Goal: Contribute content

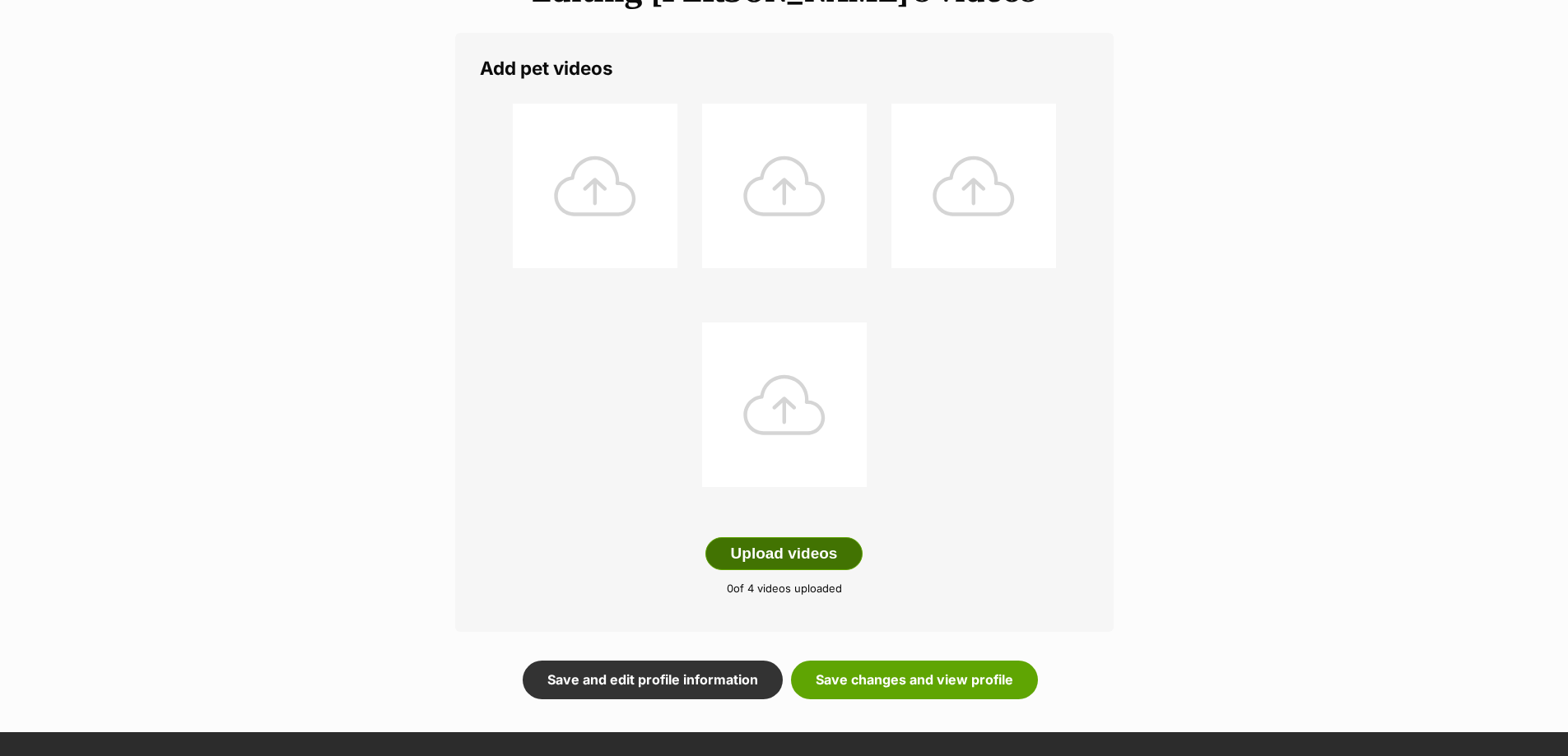
click at [840, 545] on button "Upload videos" at bounding box center [784, 553] width 158 height 33
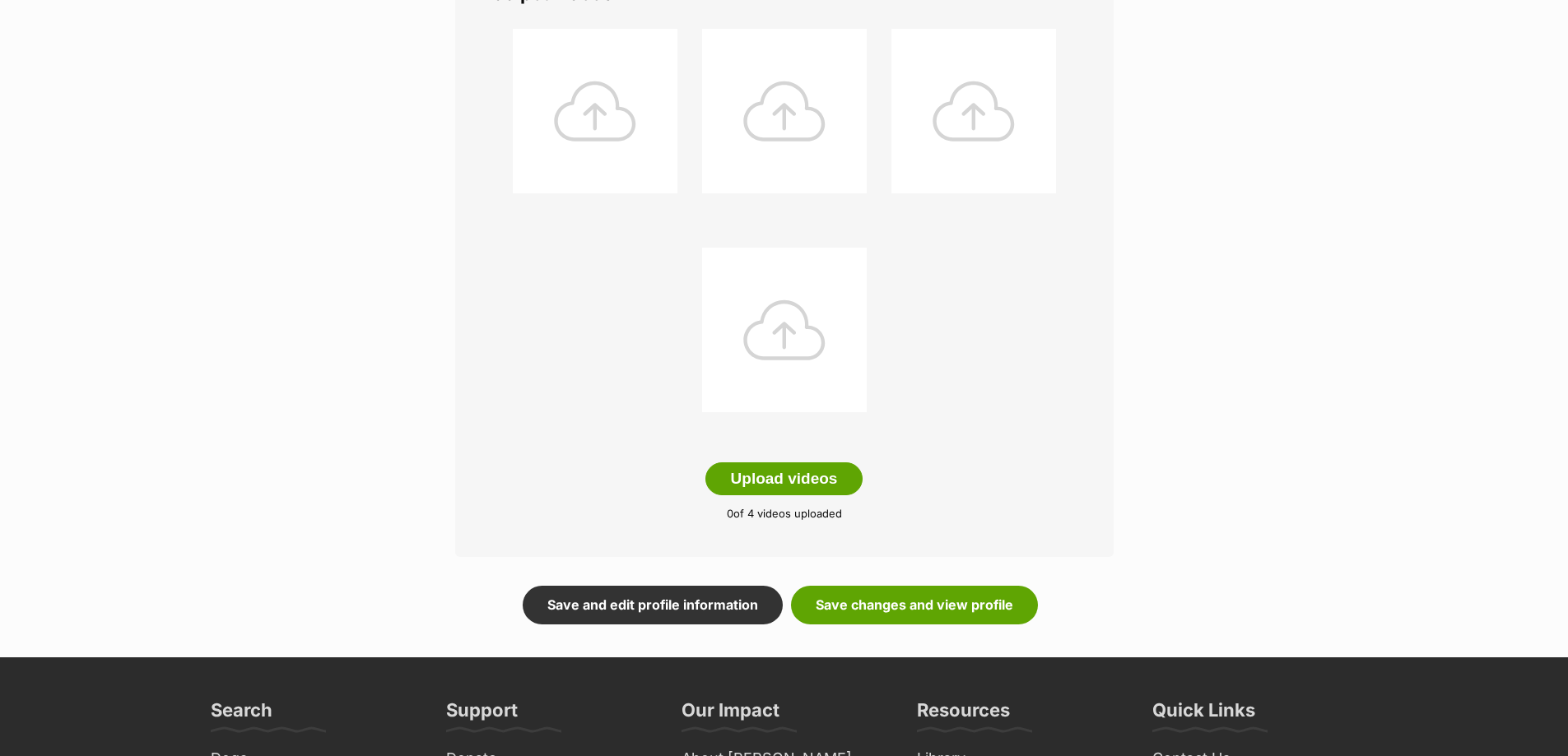
scroll to position [411, 0]
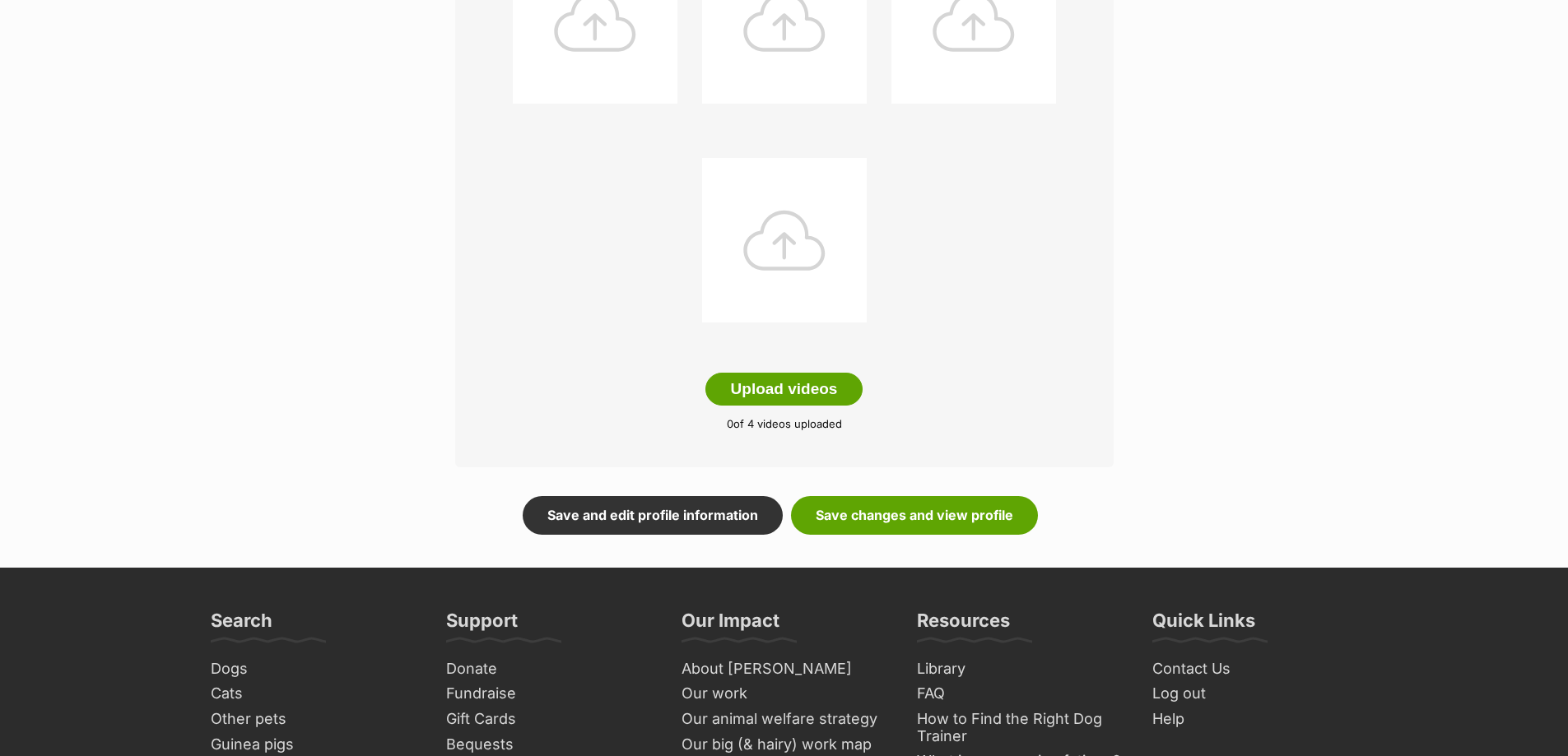
click at [772, 406] on div "Add pet videos Upload videos 0 of 4 videos uploaded" at bounding box center [784, 167] width 658 height 599
click at [768, 395] on button "Upload videos" at bounding box center [784, 388] width 158 height 33
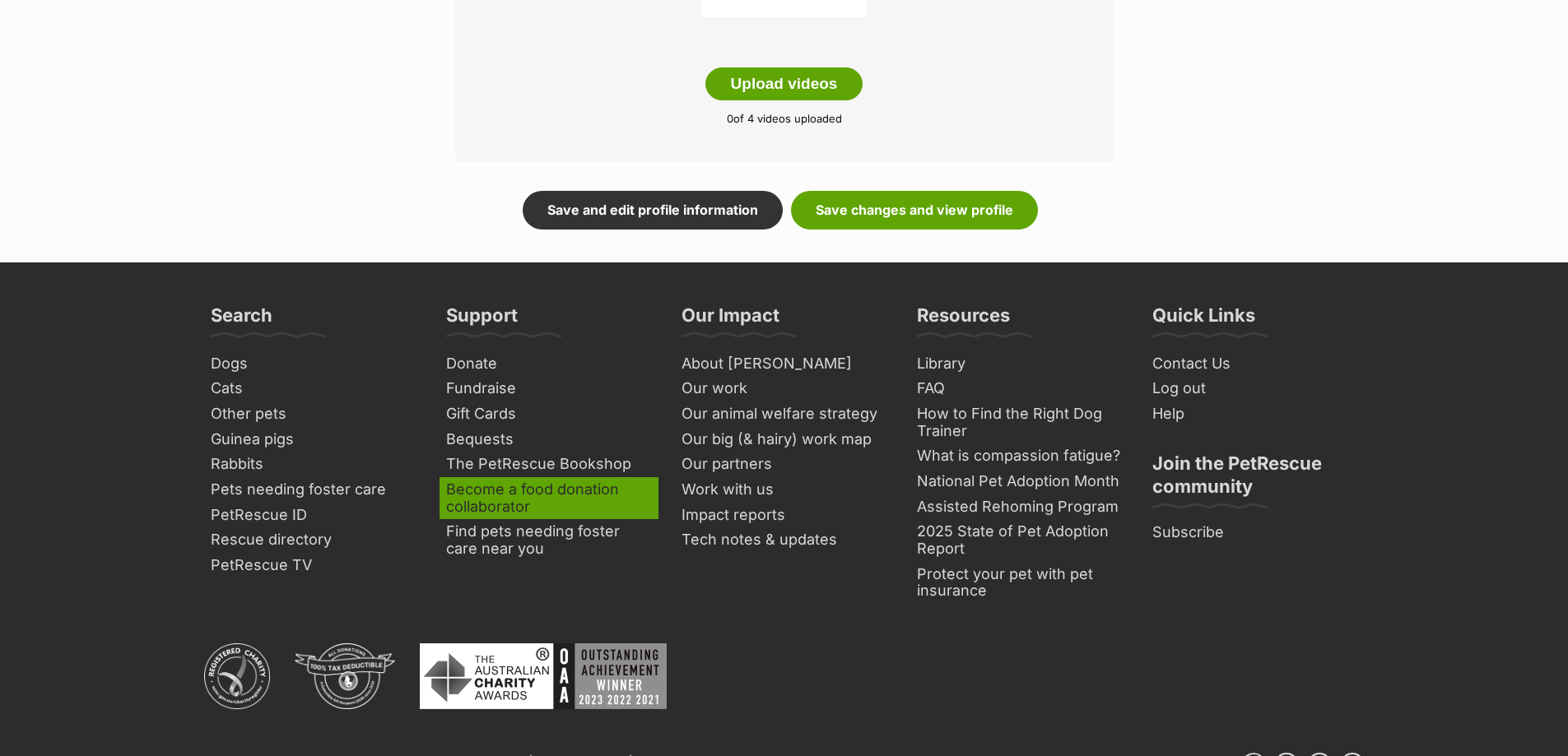
scroll to position [493, 0]
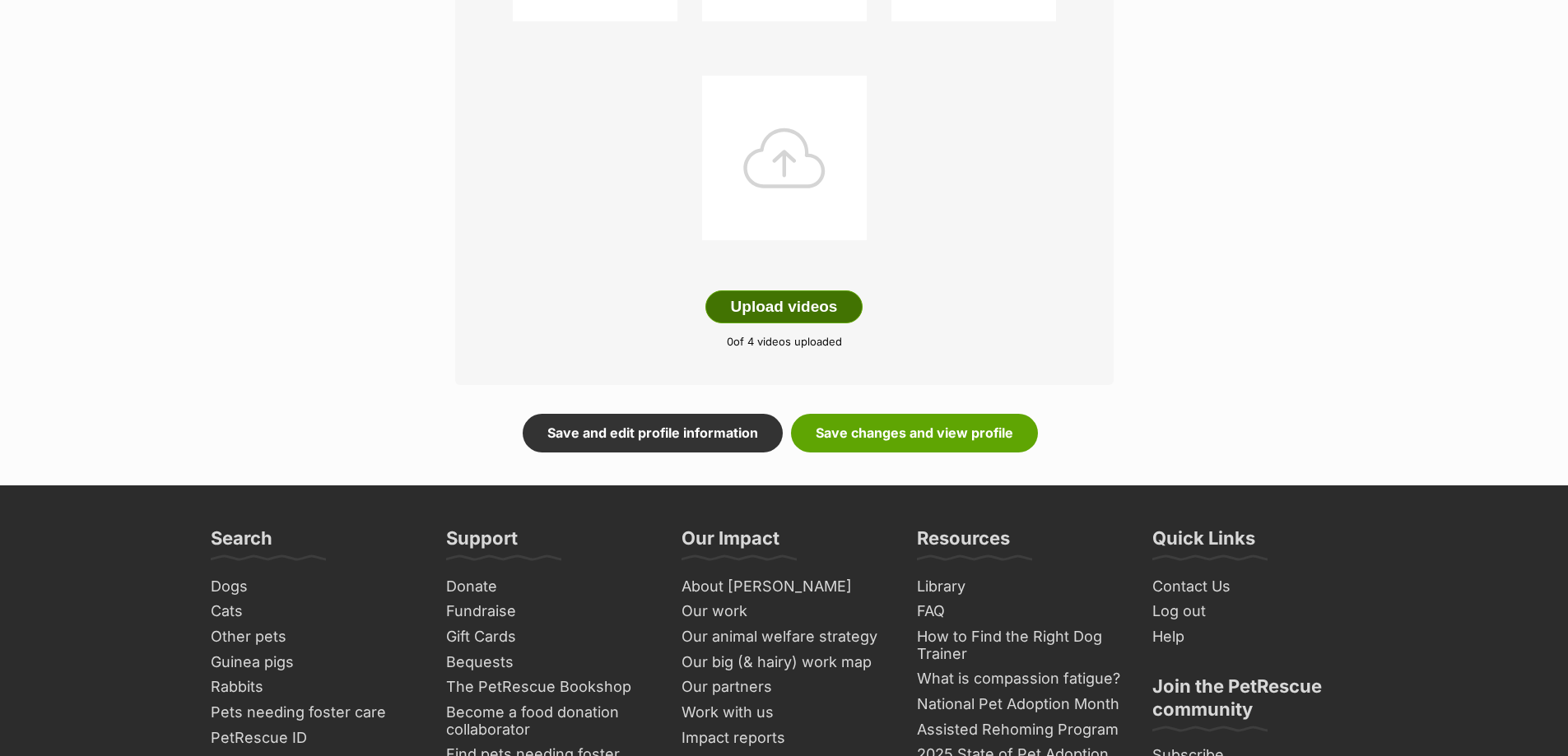
click at [765, 306] on button "Upload videos" at bounding box center [784, 306] width 158 height 33
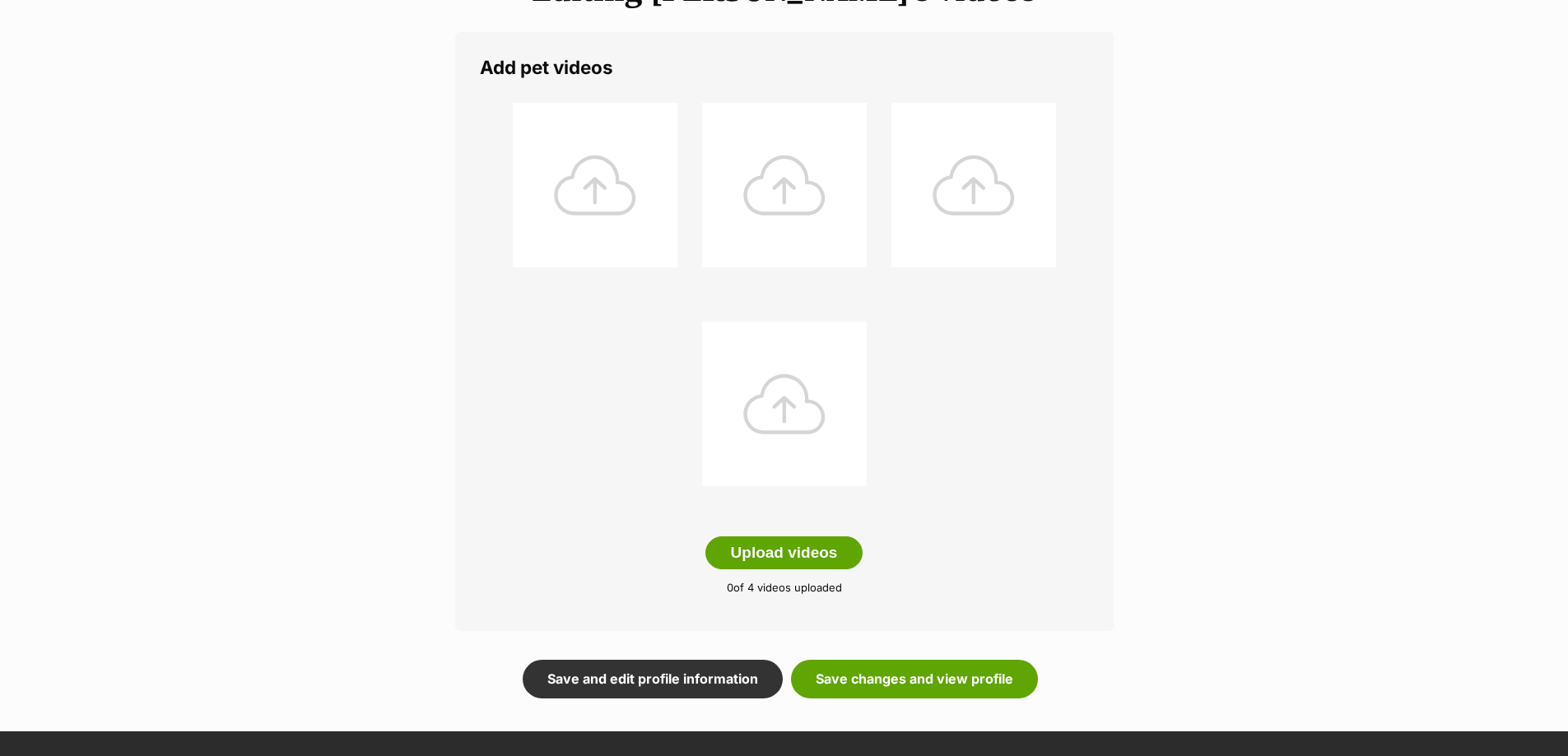
scroll to position [247, 0]
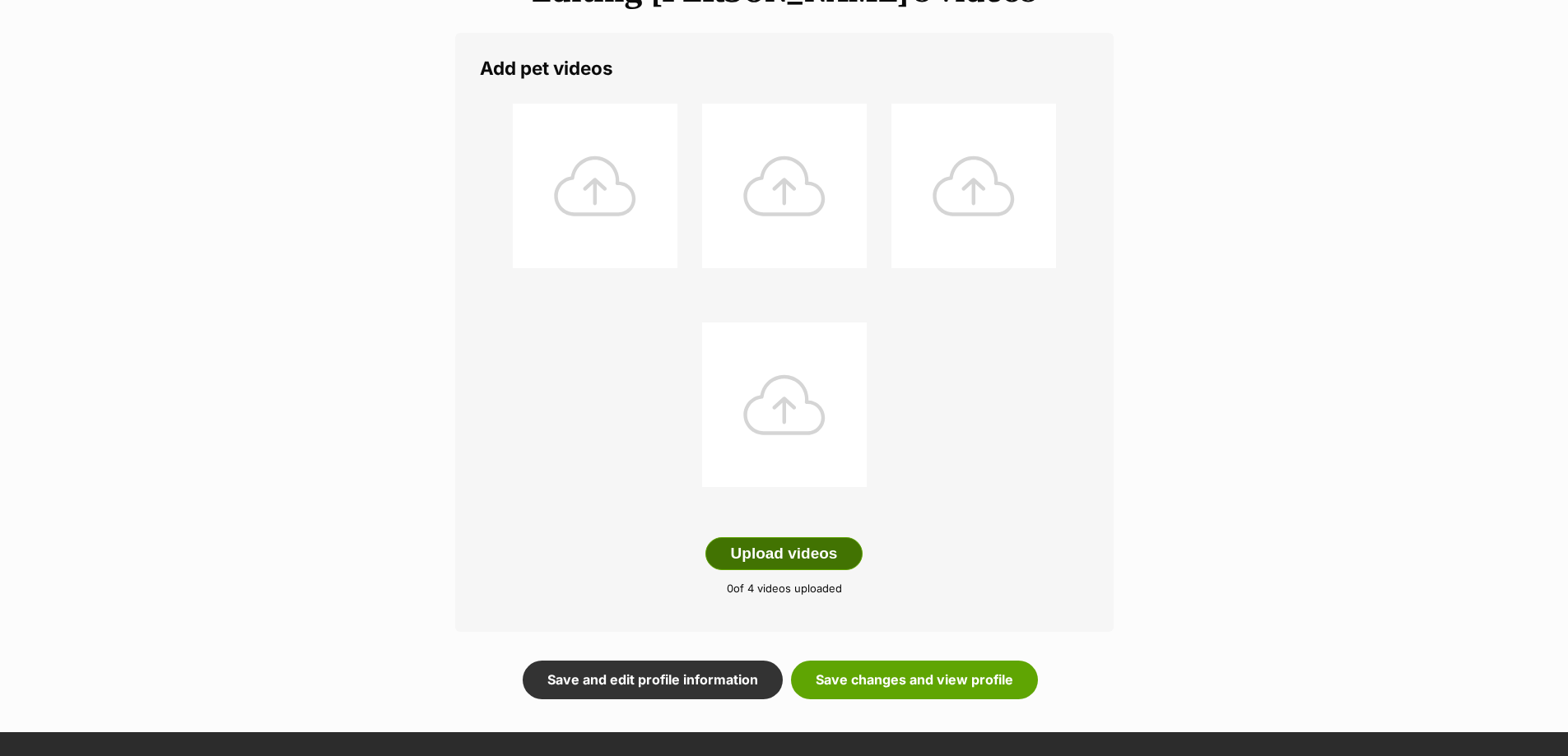
click at [782, 558] on button "Upload videos" at bounding box center [784, 553] width 158 height 33
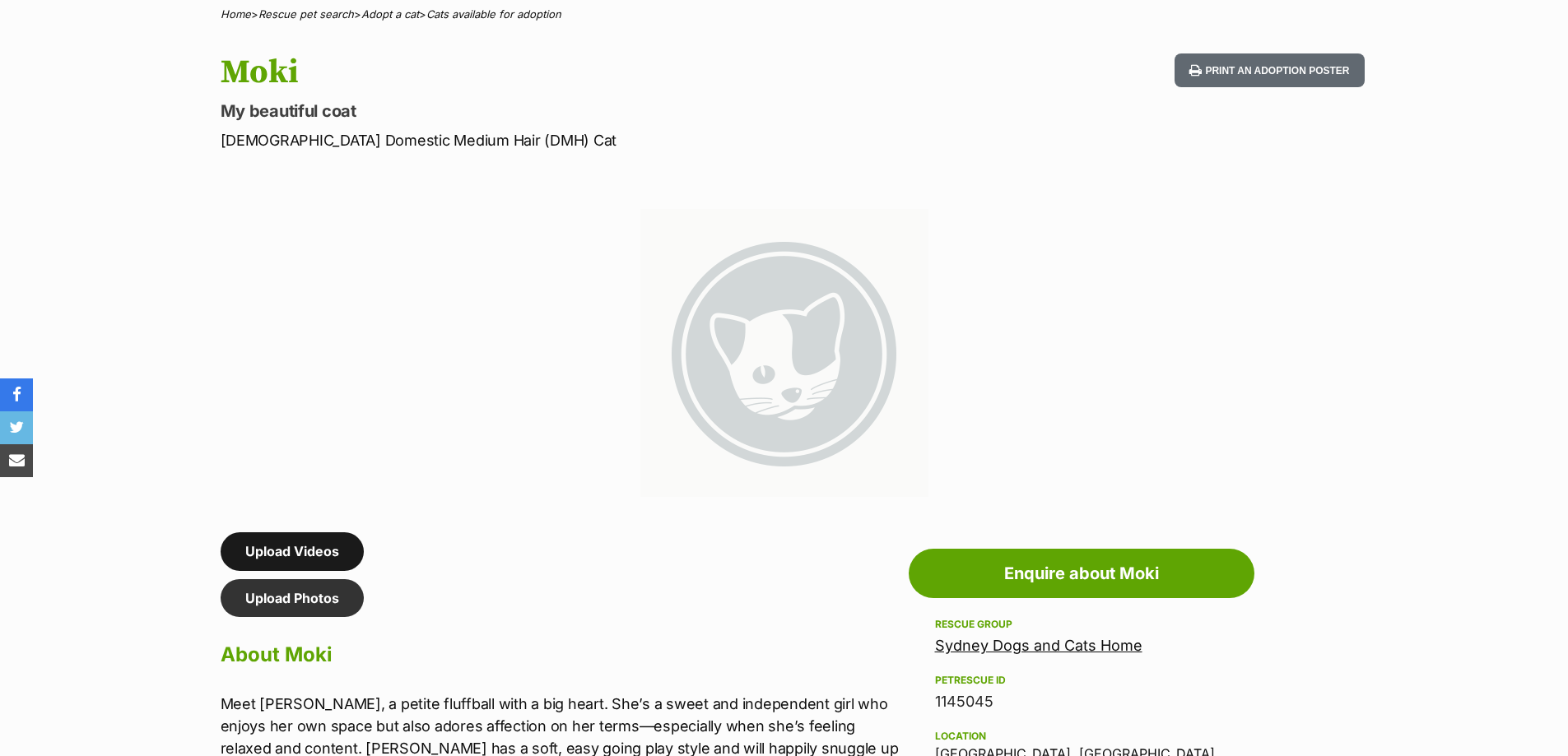
click at [276, 553] on link "Upload Videos" at bounding box center [291, 551] width 143 height 38
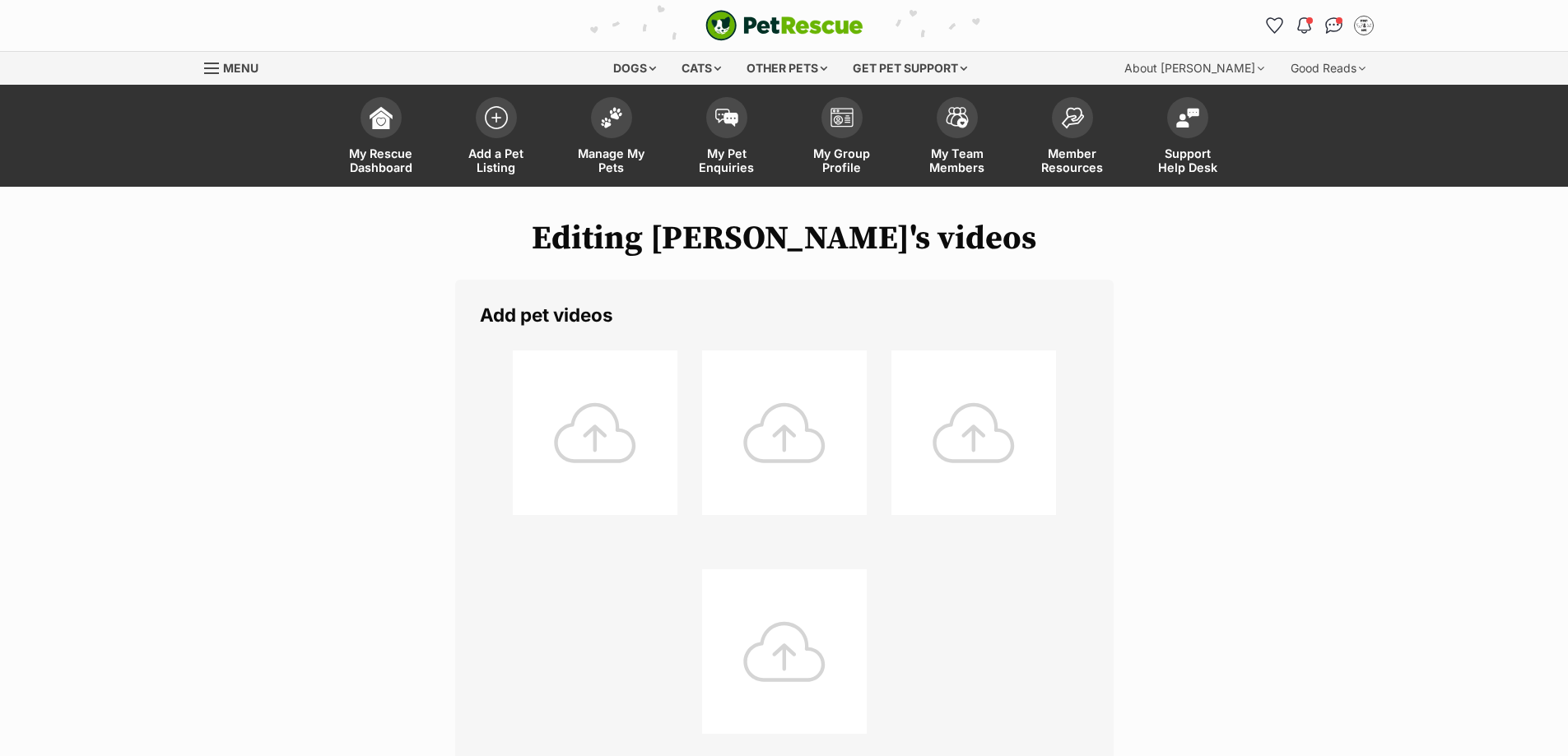
click at [610, 414] on div at bounding box center [595, 433] width 164 height 164
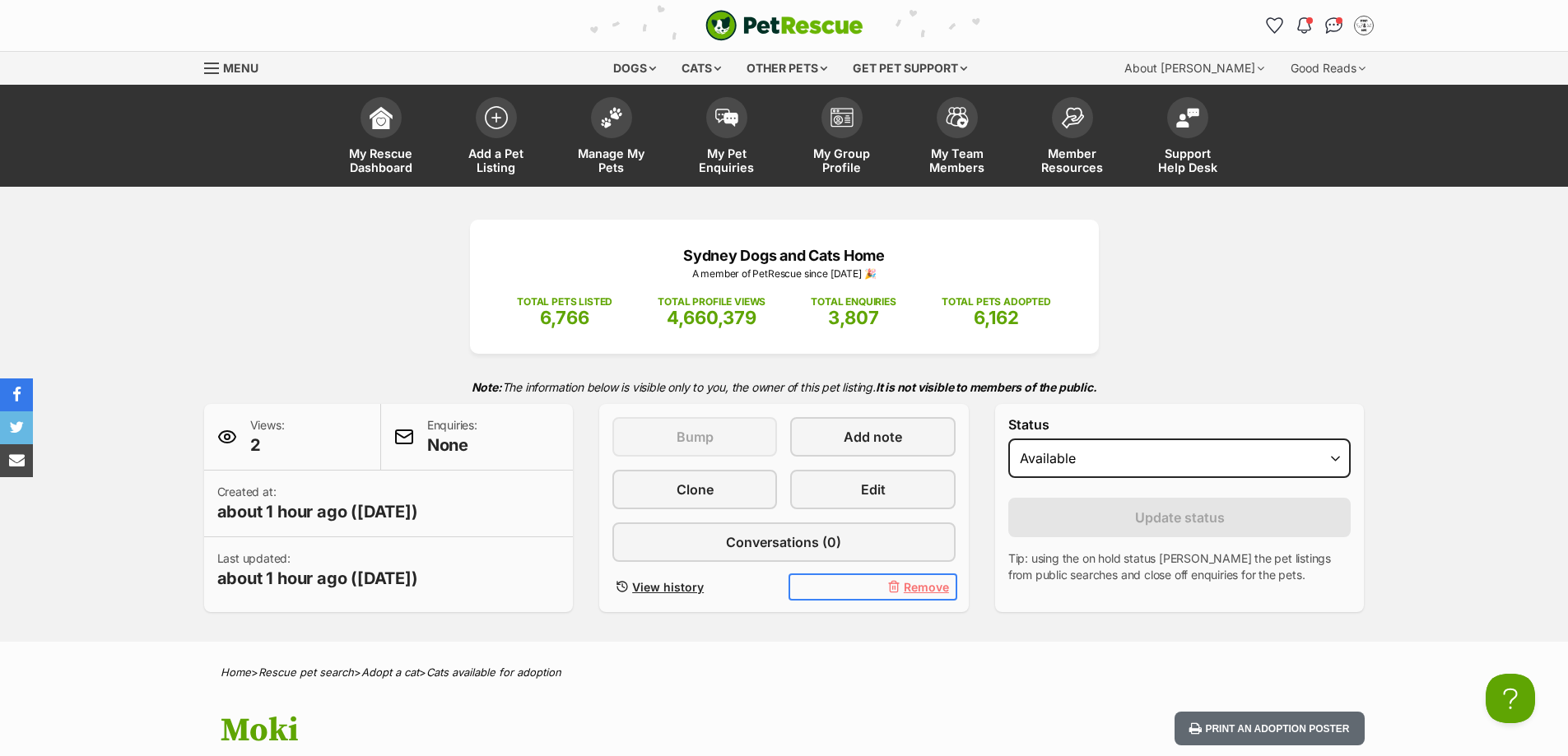
click at [916, 589] on span "Remove" at bounding box center [926, 587] width 45 height 18
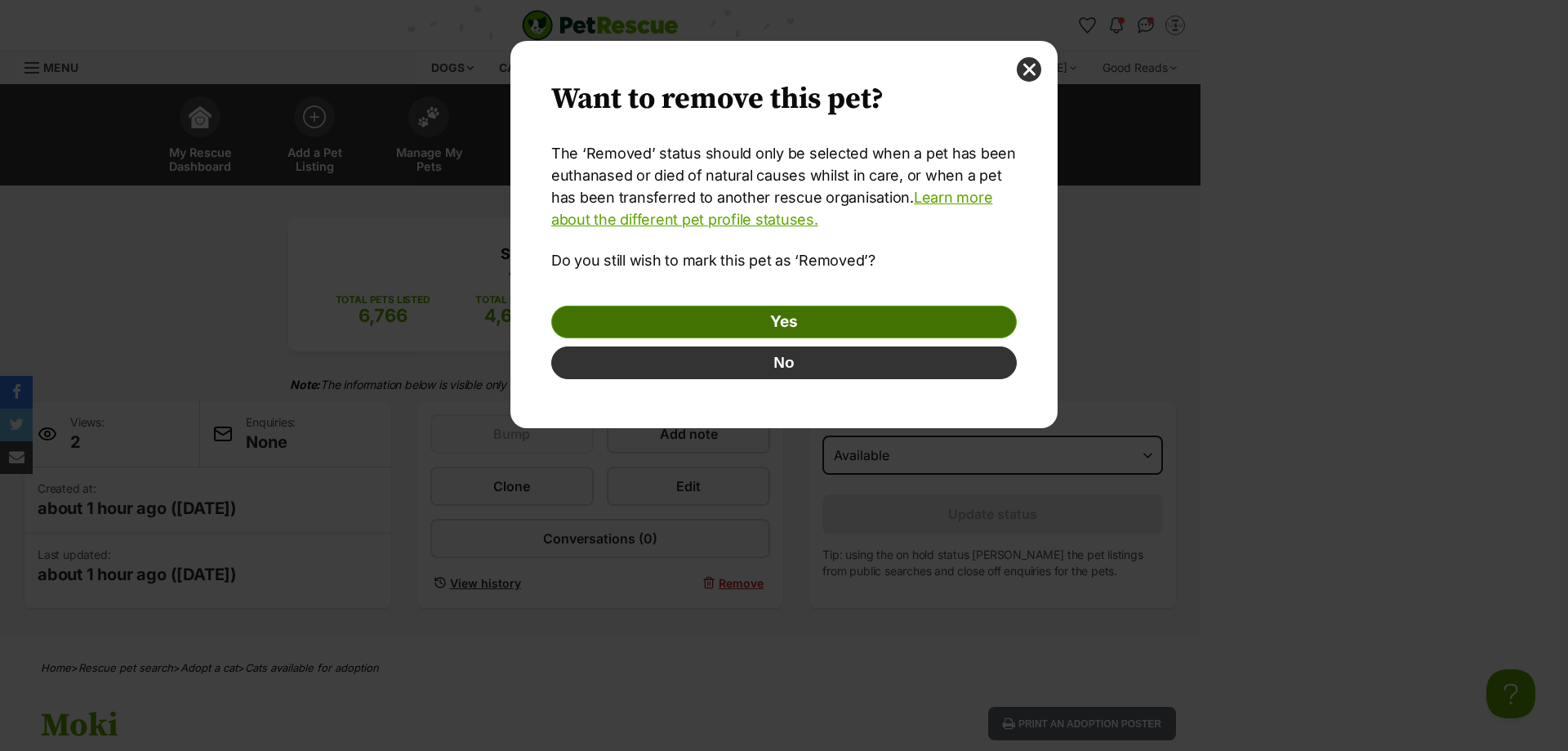
click at [805, 329] on link "Yes" at bounding box center [784, 321] width 466 height 32
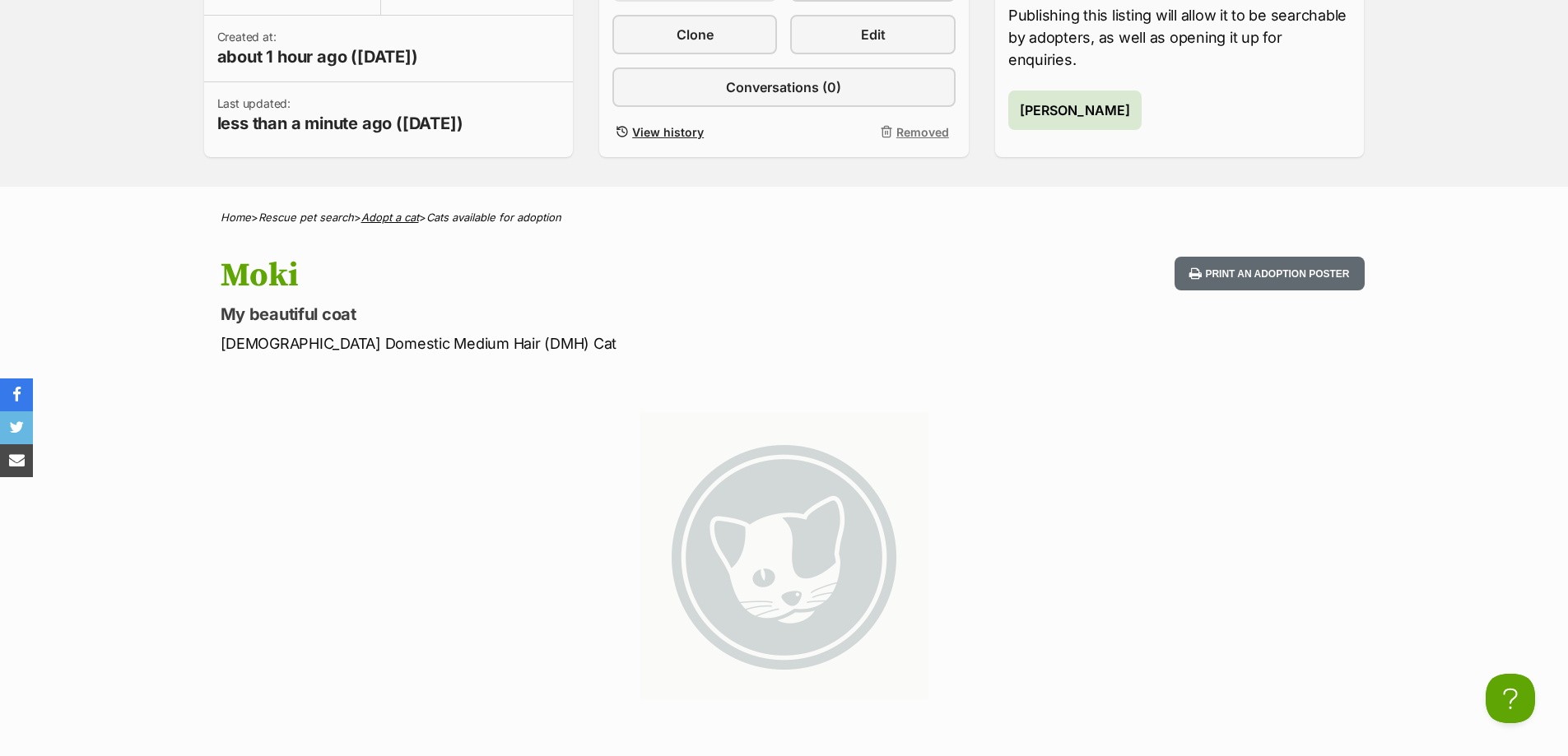
scroll to position [164, 0]
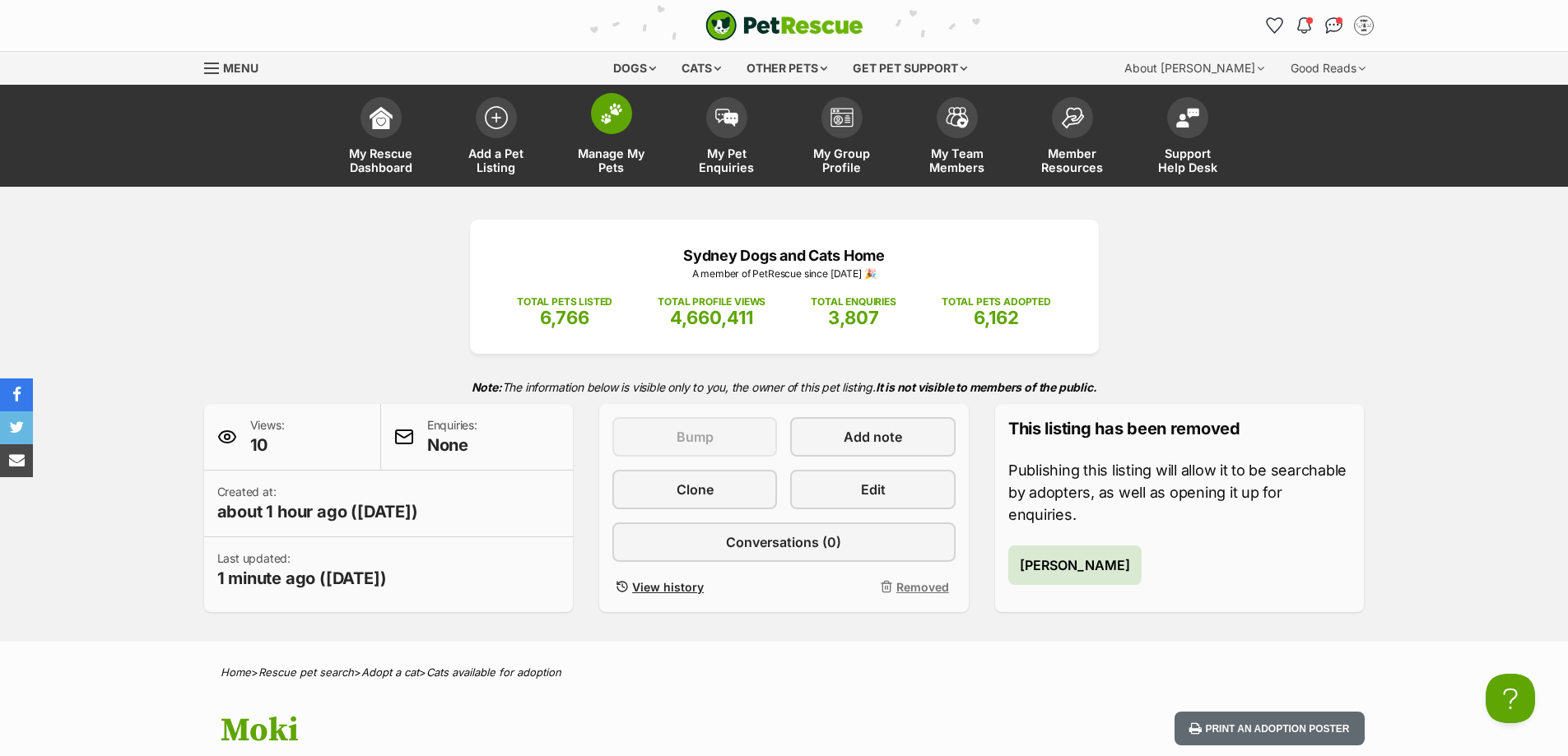
click at [619, 147] on span "Manage My Pets" at bounding box center [611, 160] width 74 height 28
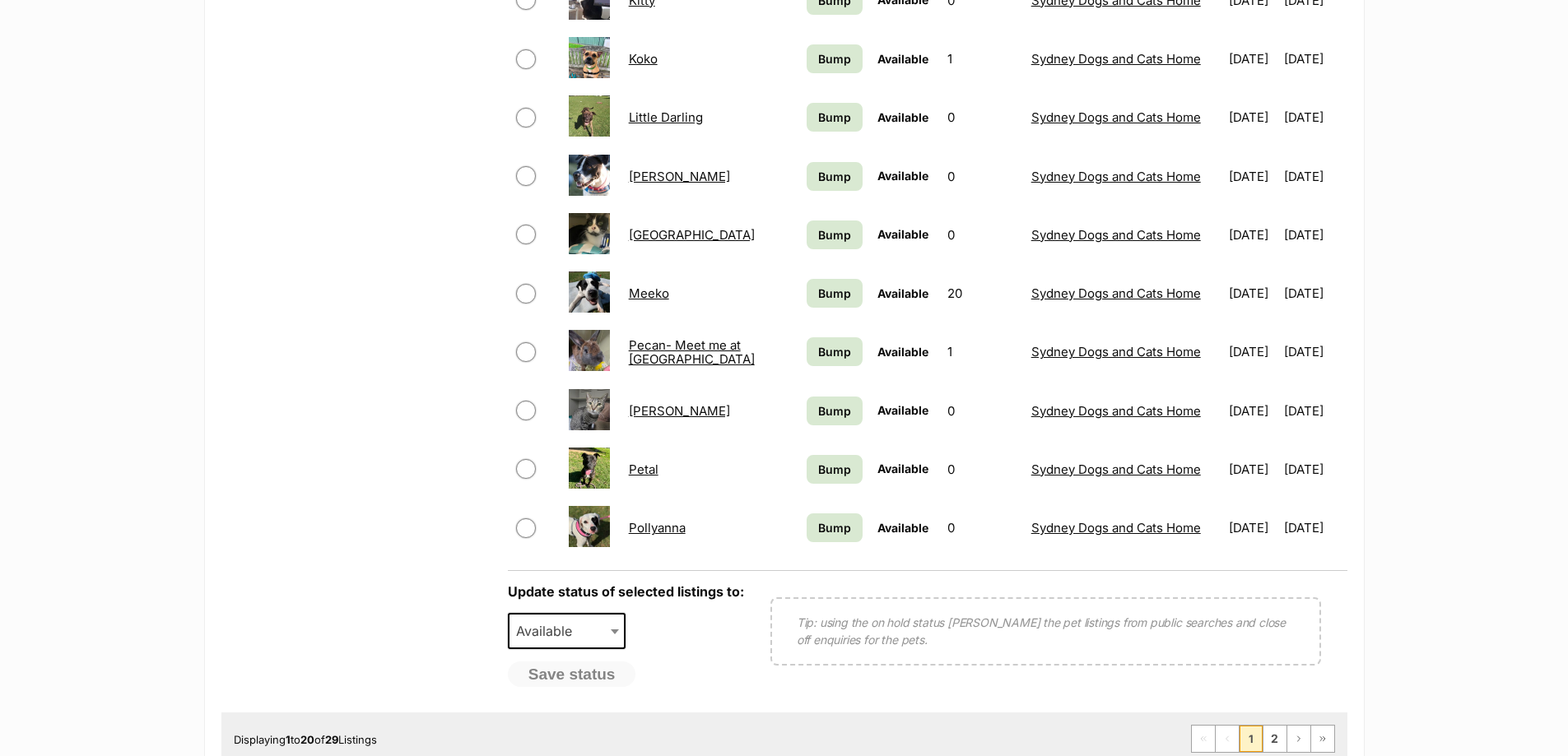
scroll to position [1234, 0]
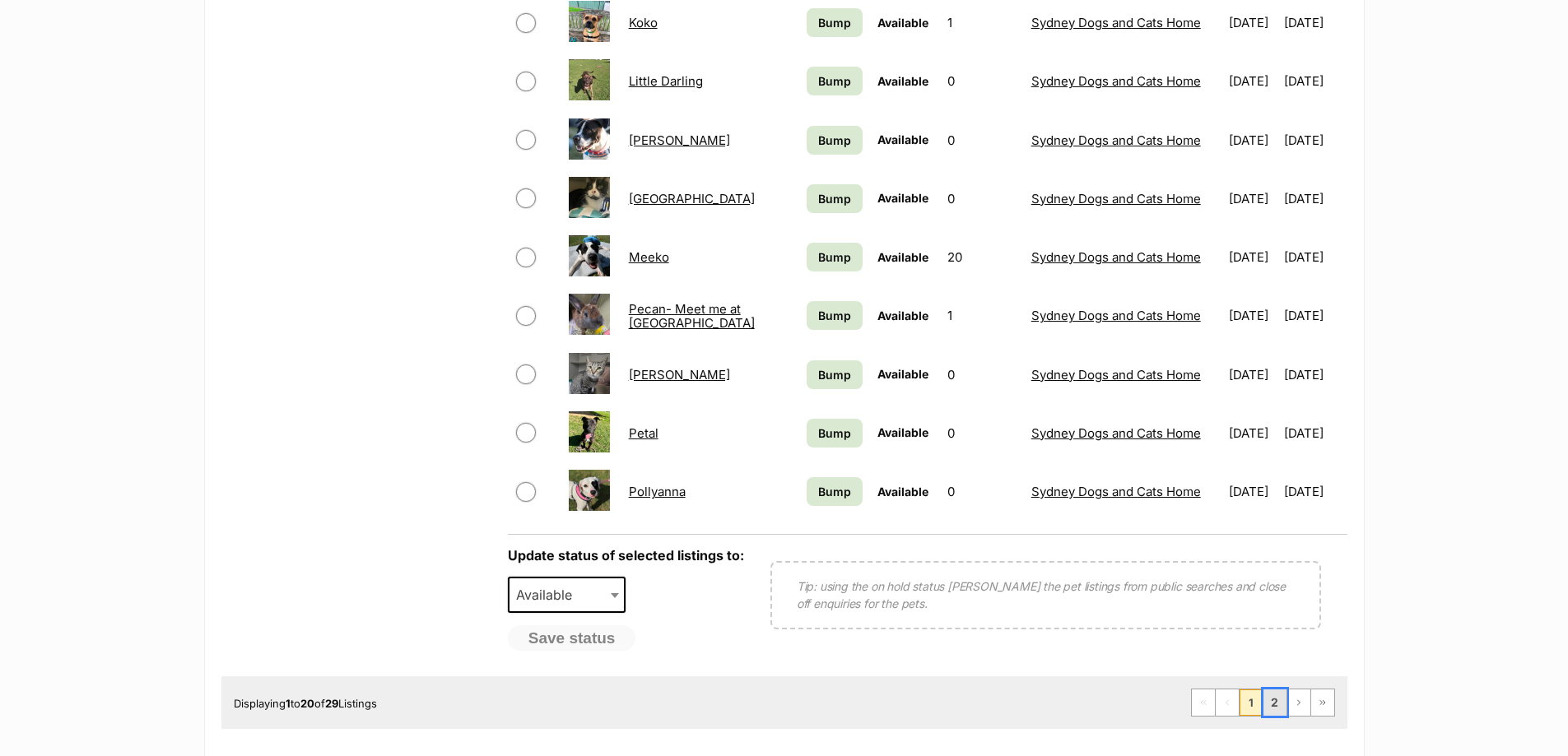
click at [1280, 702] on link "2" at bounding box center [1275, 702] width 23 height 26
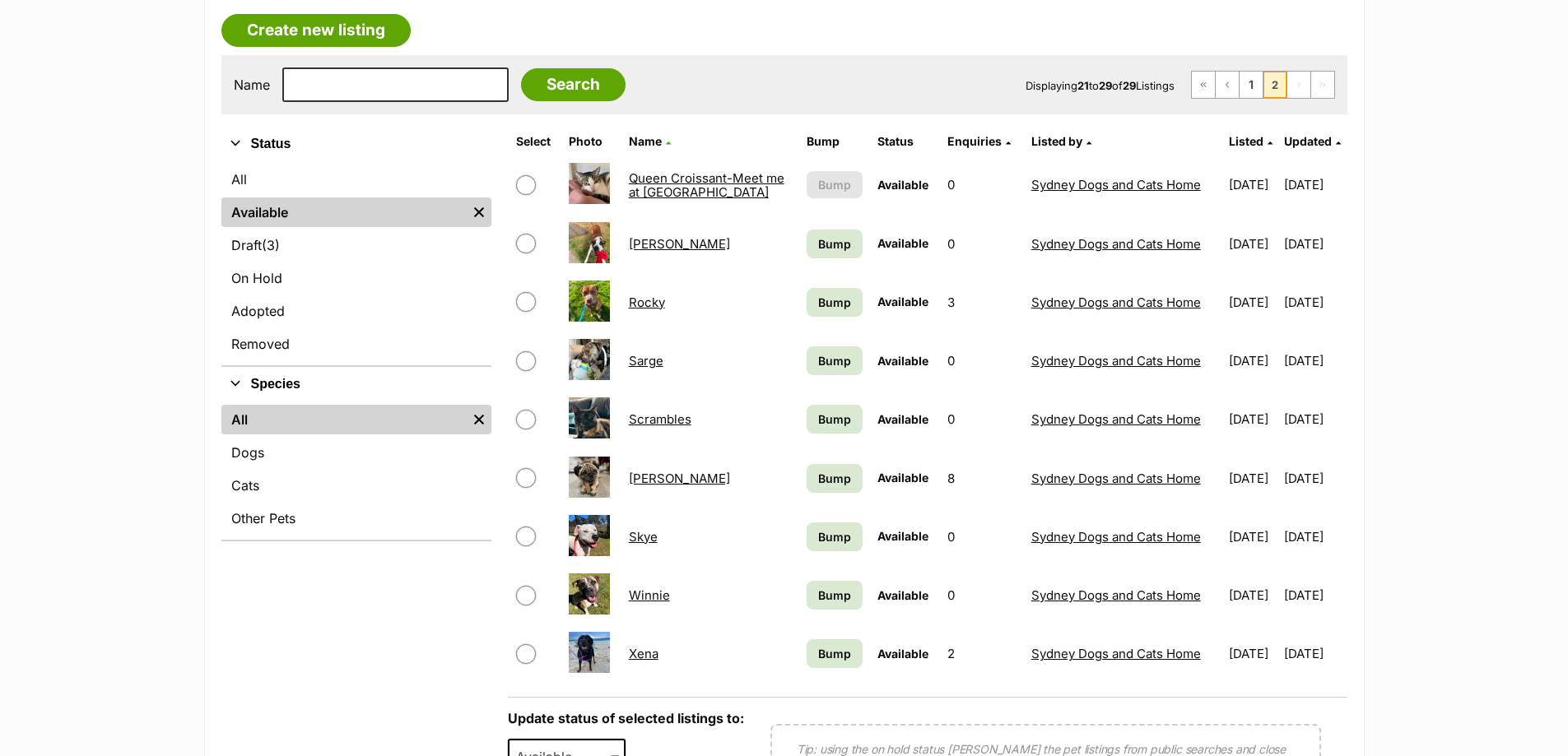
scroll to position [82, 0]
